Goal: Complete application form

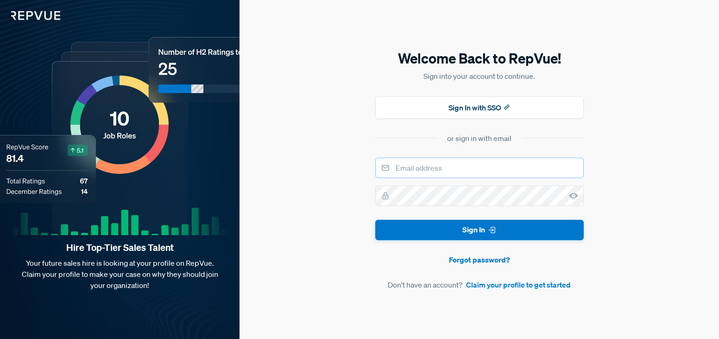
click at [454, 170] on input "email" at bounding box center [479, 168] width 208 height 20
type input "[PERSON_NAME][EMAIL_ADDRESS][DOMAIN_NAME]"
click at [498, 284] on link "Claim your profile to get started" at bounding box center [518, 284] width 105 height 11
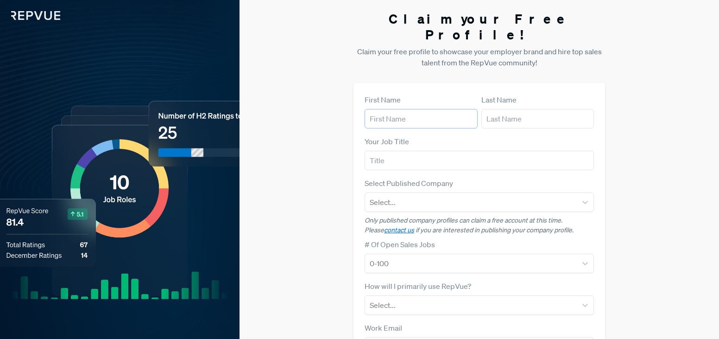
click at [423, 109] on input "text" at bounding box center [421, 118] width 113 height 19
type input "[PERSON_NAME]"
click at [516, 94] on div "Last Name" at bounding box center [537, 111] width 113 height 34
click at [513, 109] on input "text" at bounding box center [537, 118] width 113 height 19
type input "[PERSON_NAME]"
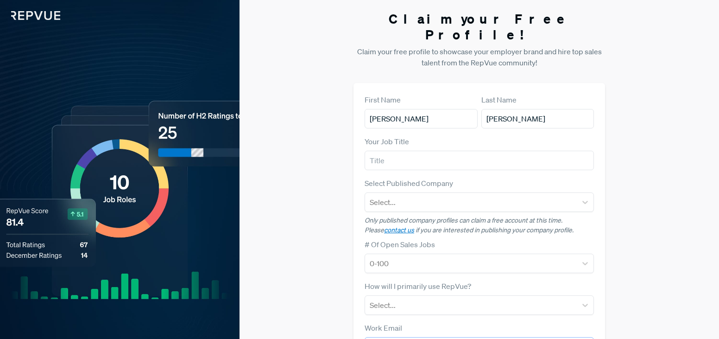
type input "[PERSON_NAME][EMAIL_ADDRESS][DOMAIN_NAME]"
click at [448, 136] on div "Your Job Title" at bounding box center [479, 153] width 229 height 34
click at [442, 151] on input "text" at bounding box center [479, 160] width 229 height 19
type input "Business Development Executive"
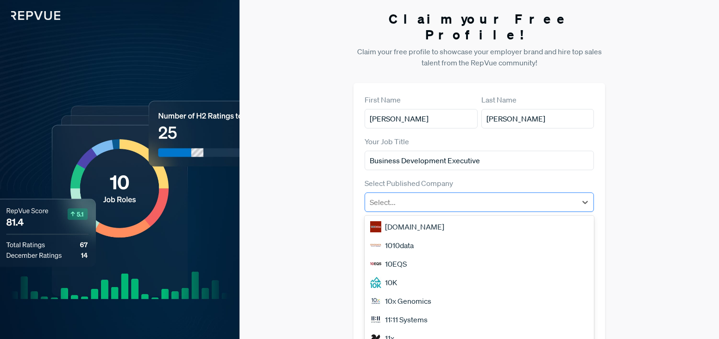
click at [421, 195] on div at bounding box center [471, 201] width 202 height 13
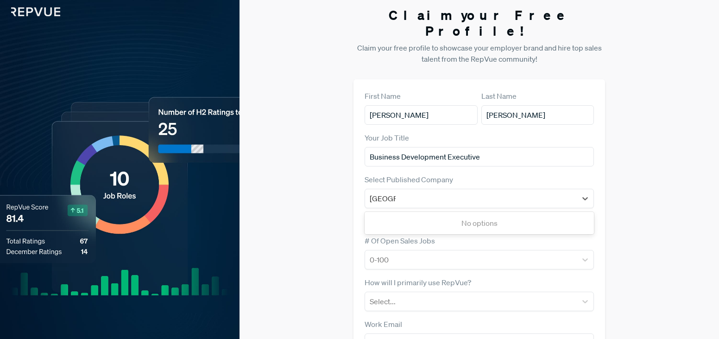
type input "[GEOGRAPHIC_DATA]"
click at [556, 174] on div "Select Published Company Use Up and Down to choose options, press Enter to sele…" at bounding box center [479, 191] width 229 height 34
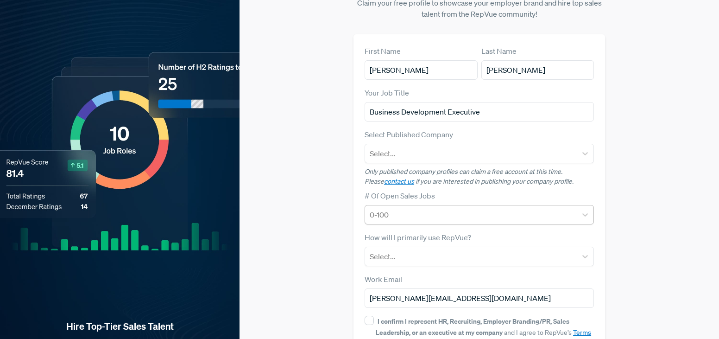
scroll to position [93, 0]
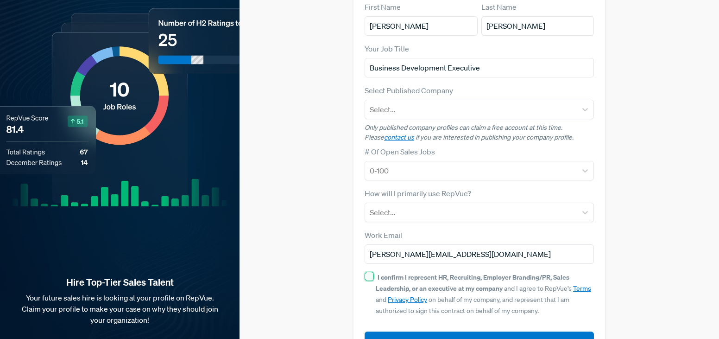
click at [367, 271] on input "I confirm I represent HR, Recruiting, Employer Branding/PR, Sales Leadership, o…" at bounding box center [369, 275] width 9 height 9
checkbox input "true"
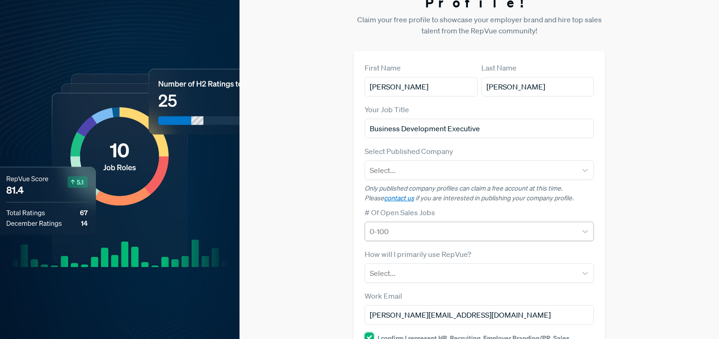
scroll to position [9, 0]
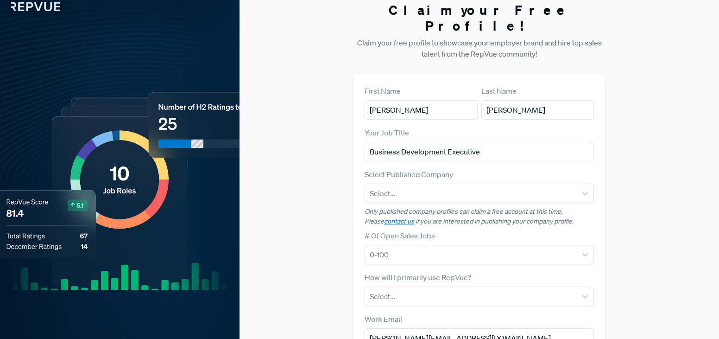
click at [515, 127] on div "Your Job Title Business Development Executive" at bounding box center [479, 144] width 229 height 34
click at [500, 142] on input "Business Development Executive" at bounding box center [479, 151] width 229 height 19
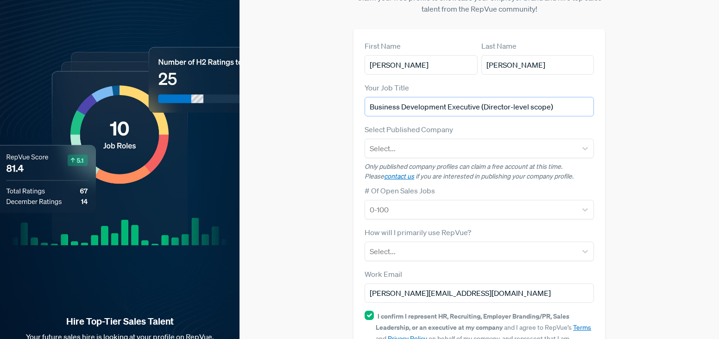
scroll to position [112, 0]
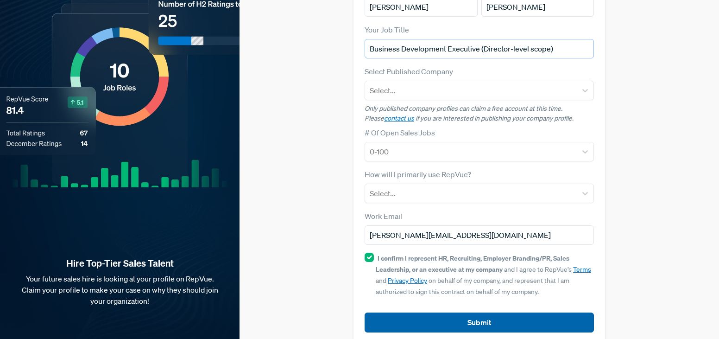
type input "Business Development Executive (Director-level scope)"
click at [456, 312] on button "Submit" at bounding box center [479, 322] width 229 height 20
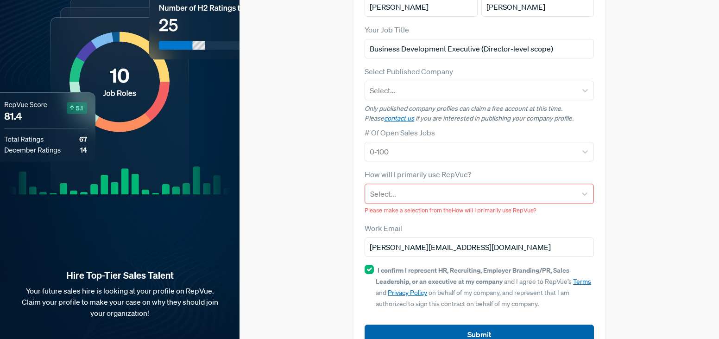
scroll to position [124, 0]
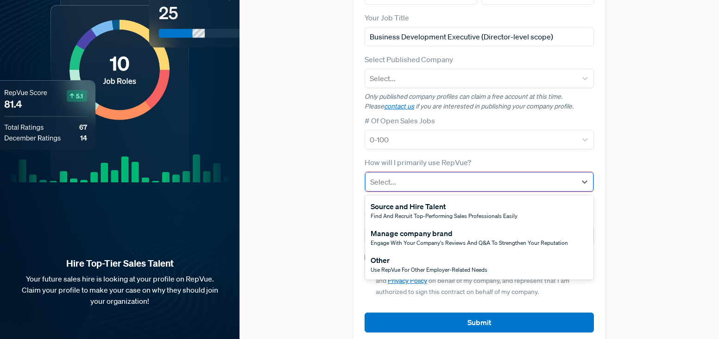
click at [448, 175] on div at bounding box center [471, 181] width 202 height 13
